Goal: Task Accomplishment & Management: Use online tool/utility

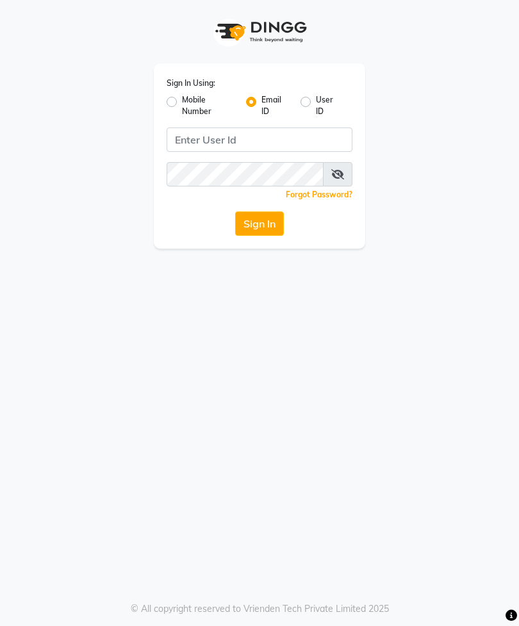
click at [286, 138] on input "Username" at bounding box center [260, 139] width 186 height 24
type input "[EMAIL_ADDRESS][DOMAIN_NAME]"
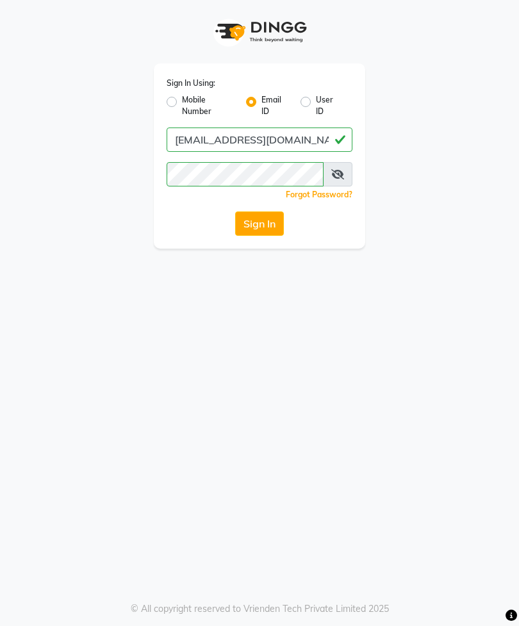
click at [279, 229] on button "Sign In" at bounding box center [259, 223] width 49 height 24
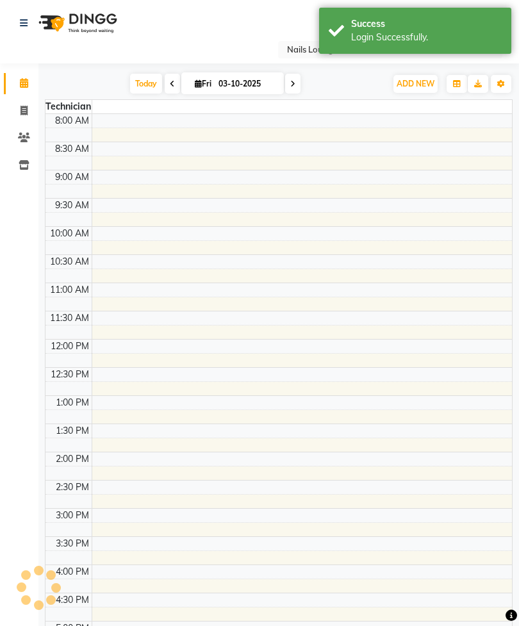
select select "en"
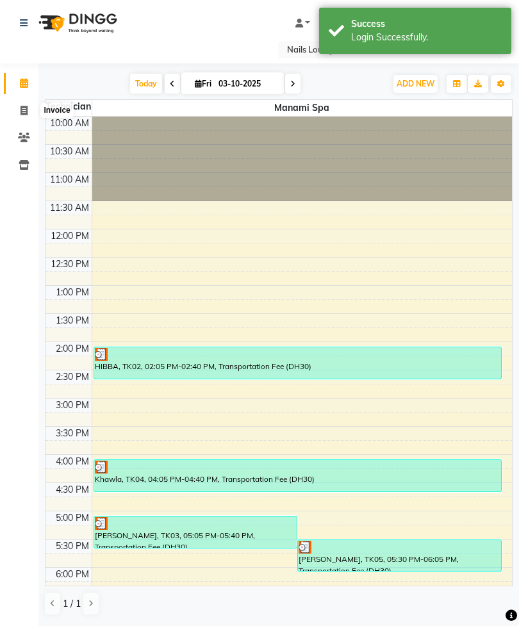
click at [21, 116] on span at bounding box center [24, 111] width 22 height 15
select select "service"
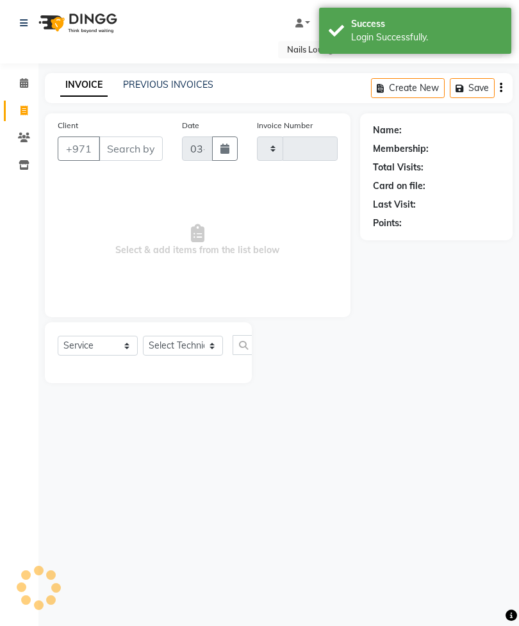
type input "2911"
select select "6884"
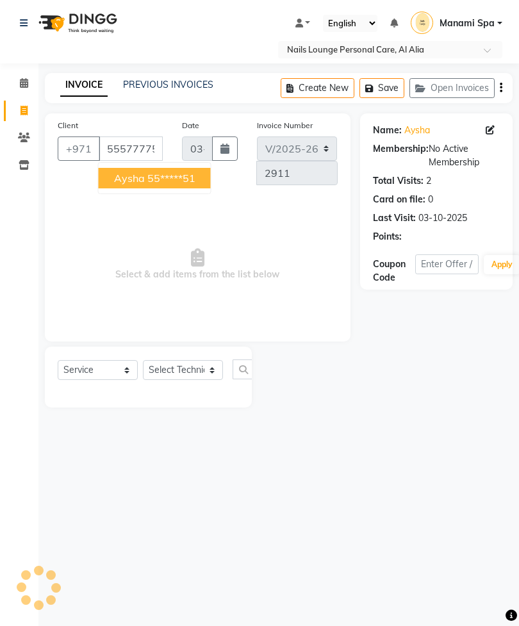
click at [181, 181] on ngb-highlight "55*****51" at bounding box center [171, 178] width 48 height 13
type input "55*****51"
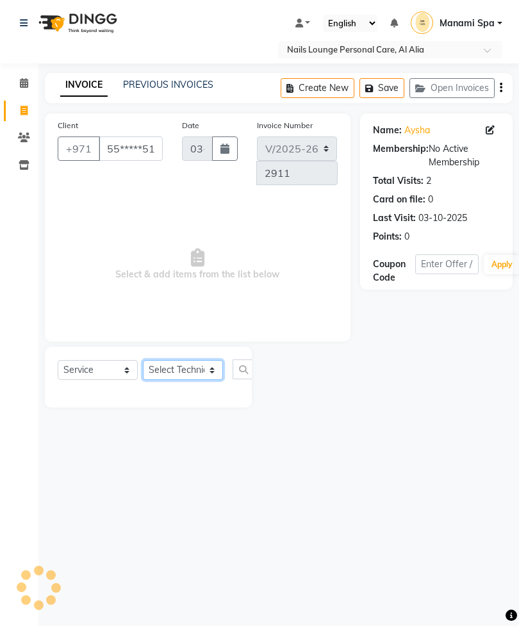
click at [198, 375] on select "Select Technician [PERSON_NAME] [PERSON_NAME] [PERSON_NAME] [PERSON_NAME] Manam…" at bounding box center [183, 370] width 80 height 20
select select "53952"
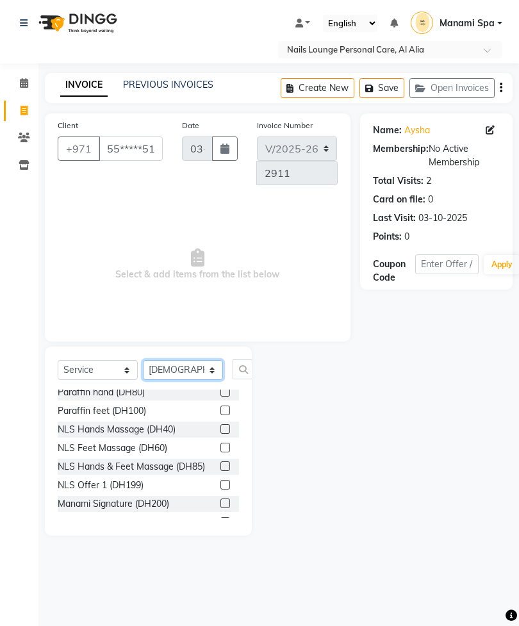
scroll to position [250, 0]
click at [226, 498] on label at bounding box center [225, 503] width 10 height 10
click at [226, 499] on input "checkbox" at bounding box center [224, 503] width 8 height 8
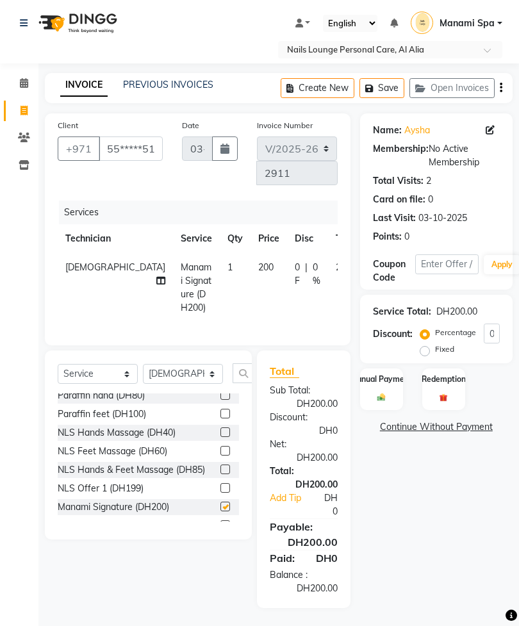
checkbox input "false"
click at [156, 276] on icon at bounding box center [160, 280] width 9 height 9
select select "53952"
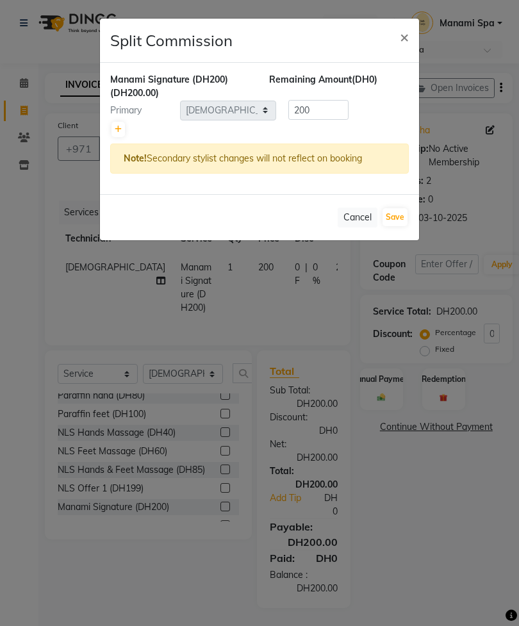
click at [123, 133] on link at bounding box center [117, 129] width 13 height 15
type input "100"
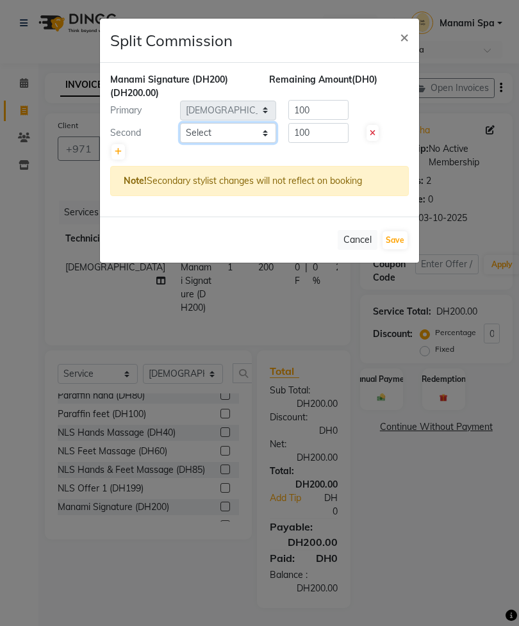
click at [231, 133] on select "Select [PERSON_NAME] [PERSON_NAME] [PERSON_NAME] [PERSON_NAME] Spa Manami Spa 2…" at bounding box center [228, 133] width 96 height 20
select select "92341"
click at [392, 241] on button "Save" at bounding box center [394, 240] width 25 height 18
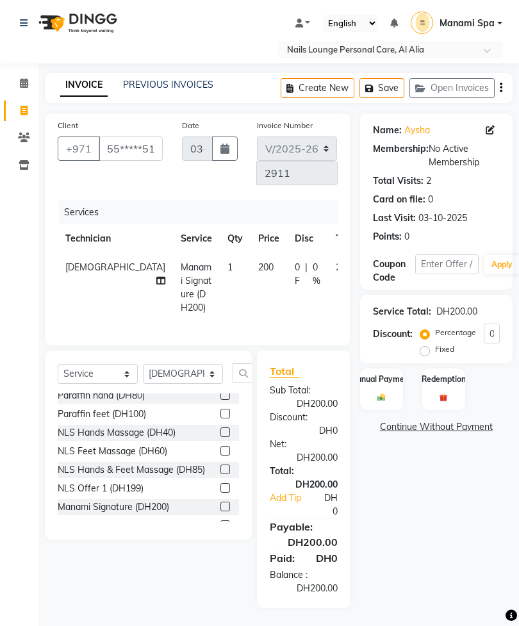
select select "Select"
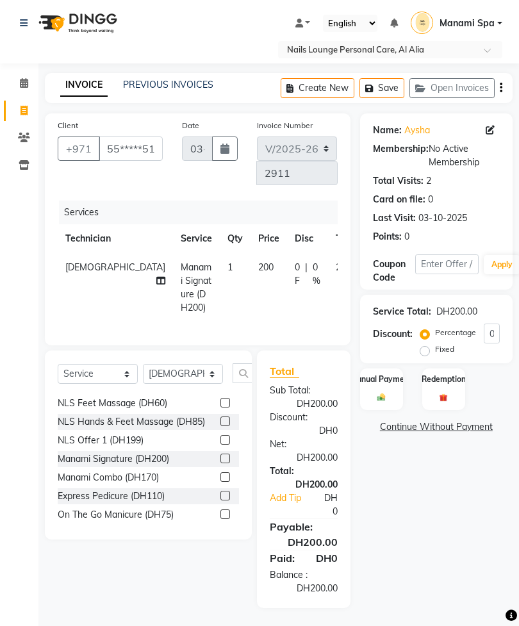
scroll to position [324, 0]
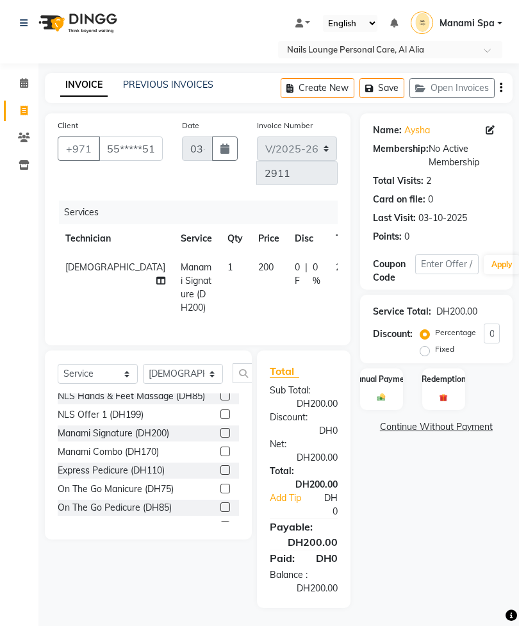
click at [224, 484] on label at bounding box center [225, 489] width 10 height 10
click at [224, 485] on input "checkbox" at bounding box center [224, 489] width 8 height 8
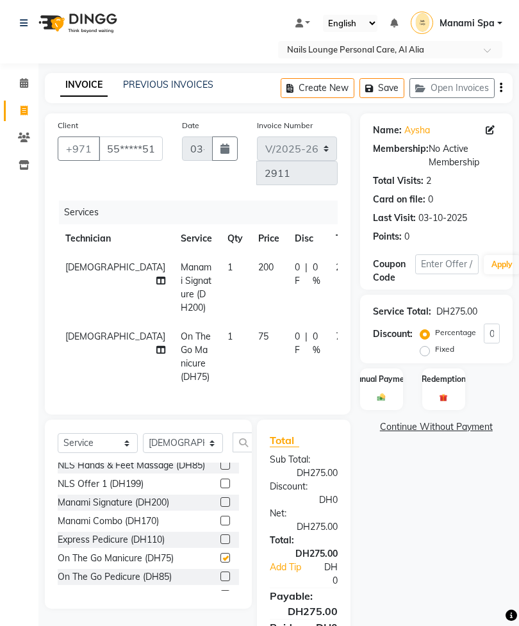
checkbox input "false"
click at [193, 453] on select "Select Technician [PERSON_NAME] [PERSON_NAME] [PERSON_NAME] [PERSON_NAME] Manam…" at bounding box center [183, 443] width 80 height 20
select select "92341"
click at [241, 452] on input "text" at bounding box center [248, 442] width 31 height 20
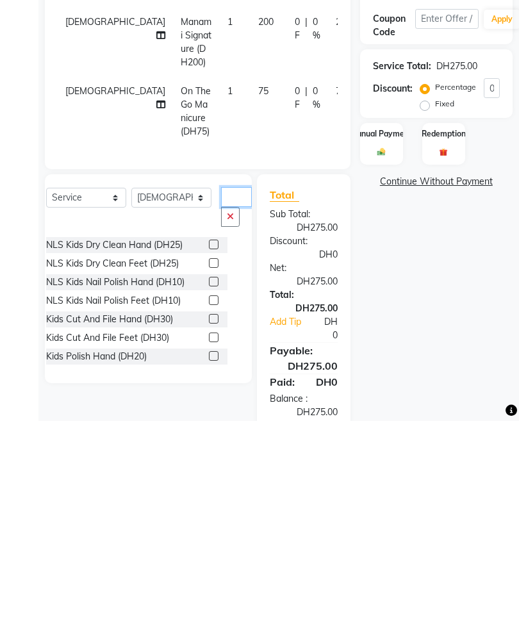
scroll to position [0, 0]
type input "Kids"
click at [209, 519] on label at bounding box center [214, 524] width 10 height 10
click at [209, 520] on input "checkbox" at bounding box center [213, 524] width 8 height 8
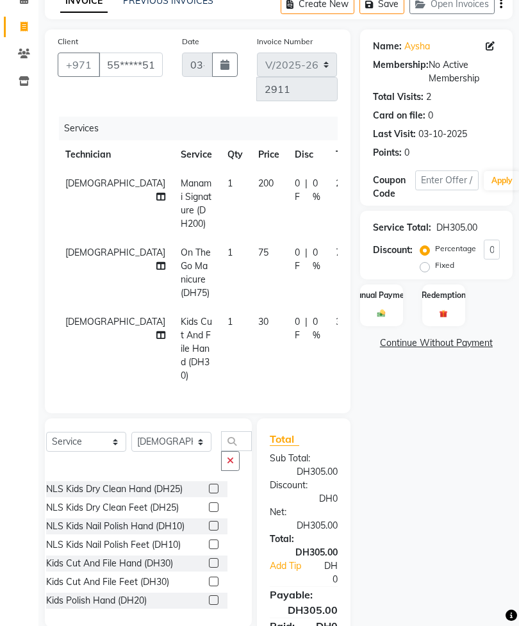
checkbox input "false"
click at [172, 452] on select "Select Technician [PERSON_NAME] [PERSON_NAME] [PERSON_NAME] [PERSON_NAME] Manam…" at bounding box center [171, 442] width 80 height 20
select select "54334"
click at [223, 471] on button "button" at bounding box center [230, 461] width 19 height 20
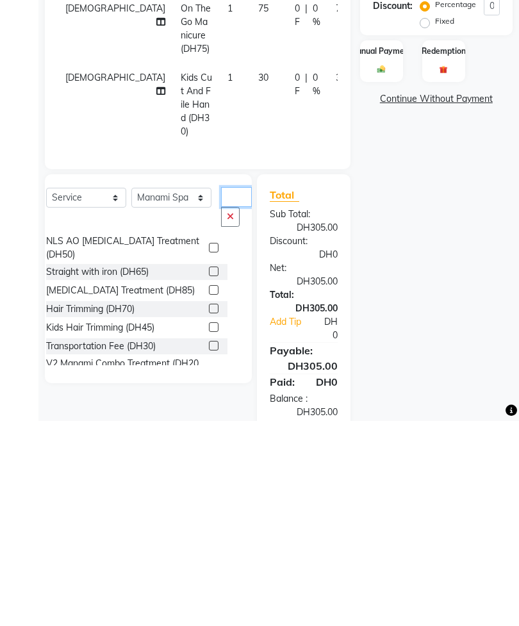
scroll to position [69, 0]
type input "Tr"
click at [209, 546] on label at bounding box center [214, 551] width 10 height 10
click at [209, 548] on input "checkbox" at bounding box center [213, 552] width 8 height 8
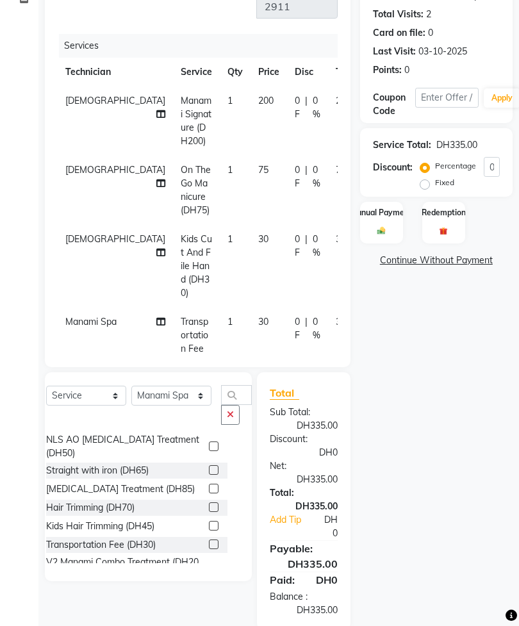
checkbox input "false"
click at [378, 233] on img at bounding box center [381, 230] width 13 height 9
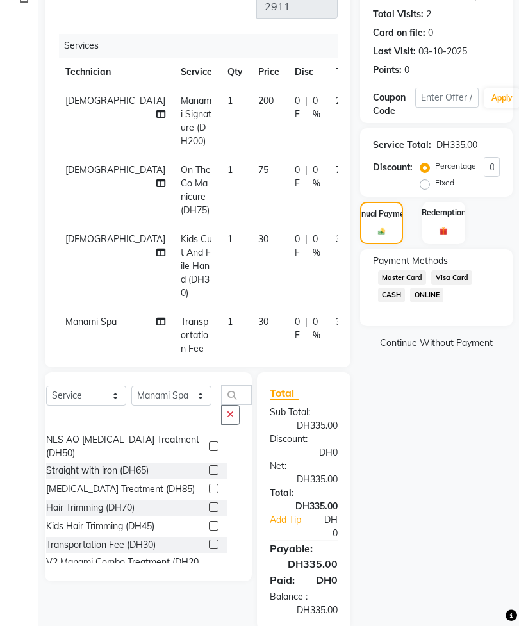
click at [464, 285] on span "Visa Card" at bounding box center [451, 277] width 41 height 15
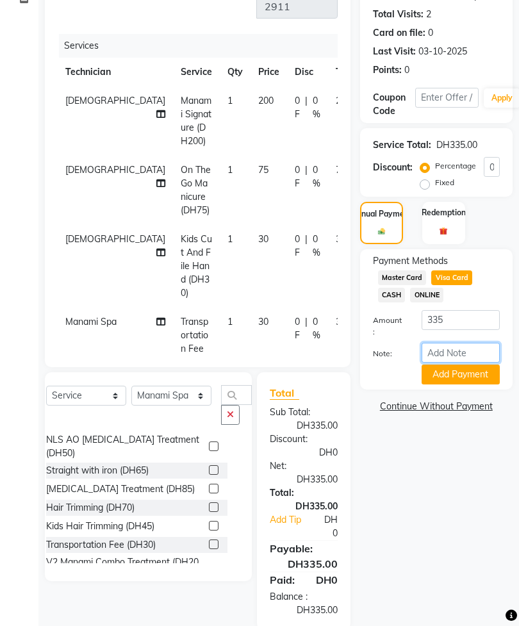
click at [465, 363] on input "Note:" at bounding box center [461, 353] width 78 height 20
type input "1789"
click at [474, 384] on button "Add Payment" at bounding box center [461, 375] width 78 height 20
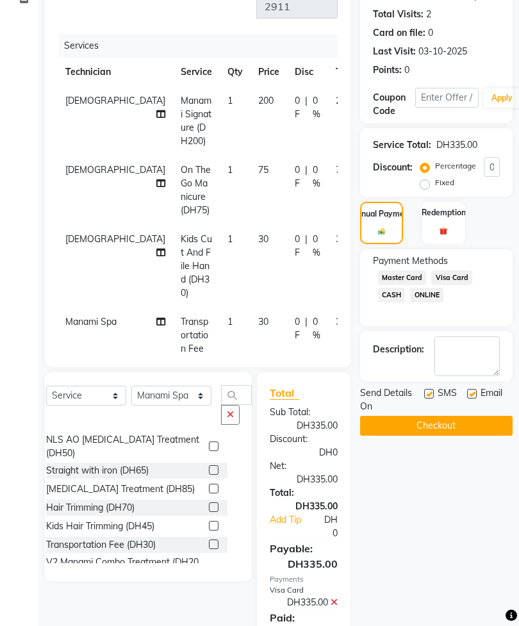
click at [467, 436] on button "Checkout" at bounding box center [436, 426] width 152 height 20
